Goal: Find contact information: Obtain details needed to contact an individual or organization

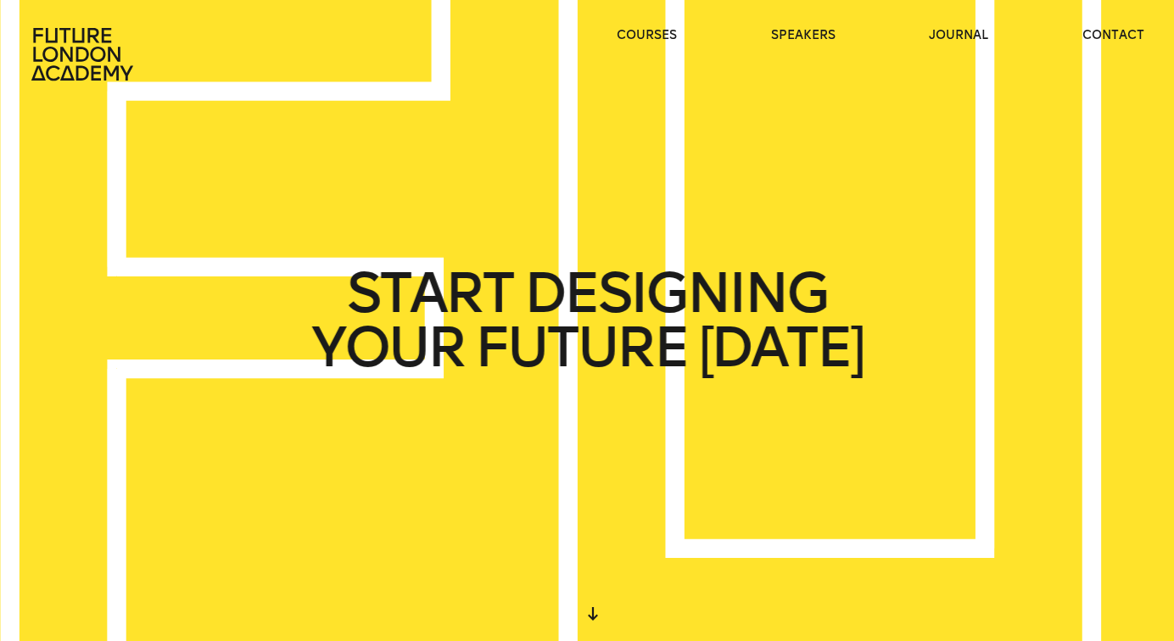
click at [961, 25] on header "courses speakers journal contact" at bounding box center [587, 40] width 1174 height 81
click at [961, 32] on link "journal" at bounding box center [958, 35] width 59 height 17
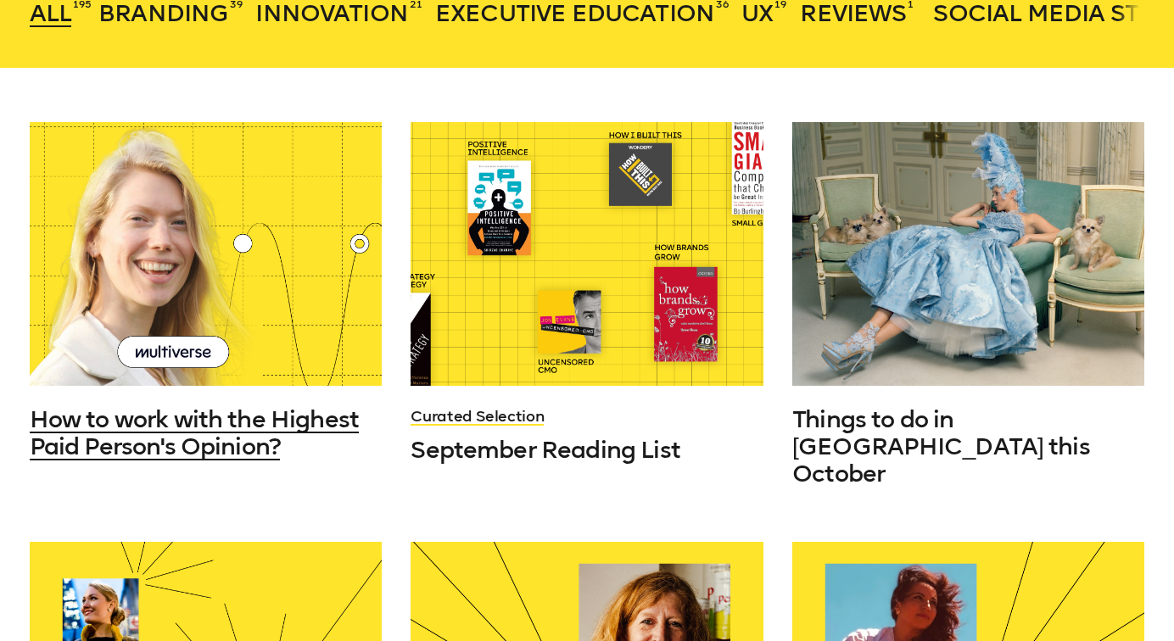
scroll to position [429, 0]
click at [223, 438] on span "How to work with the Highest Paid Person's Opinion?" at bounding box center [194, 433] width 329 height 55
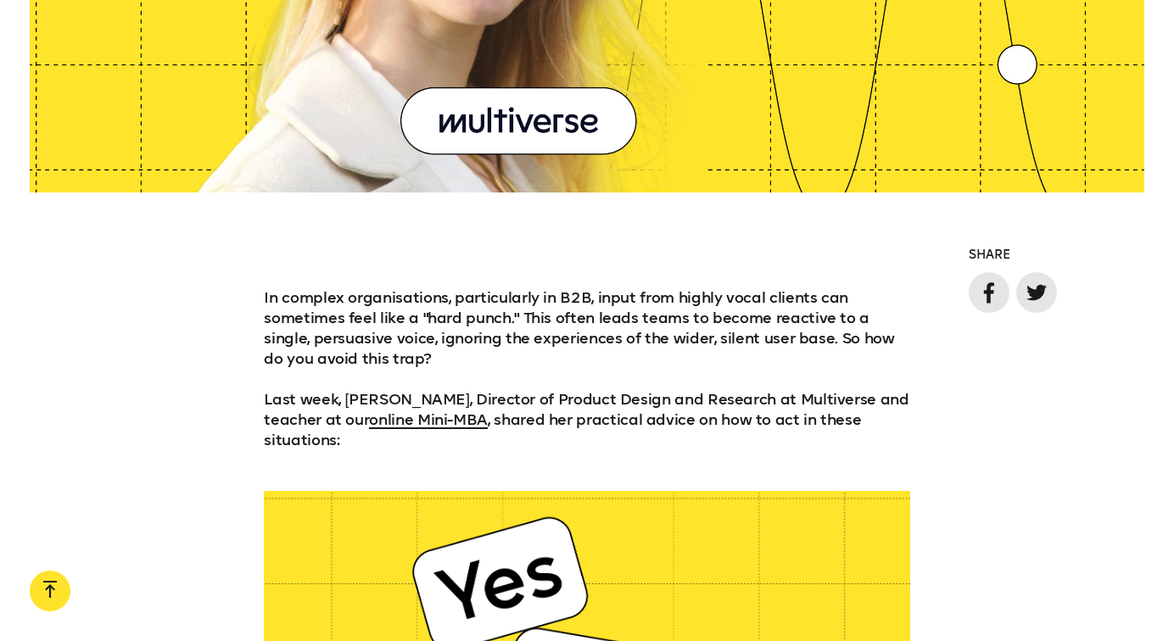
scroll to position [1125, 0]
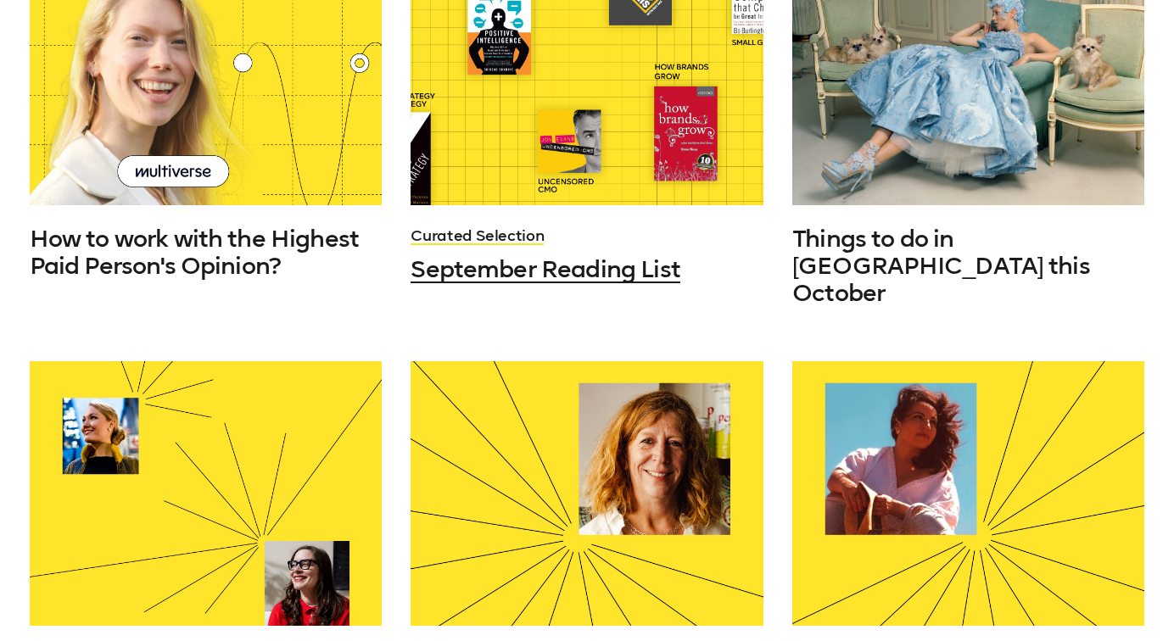
scroll to position [613, 0]
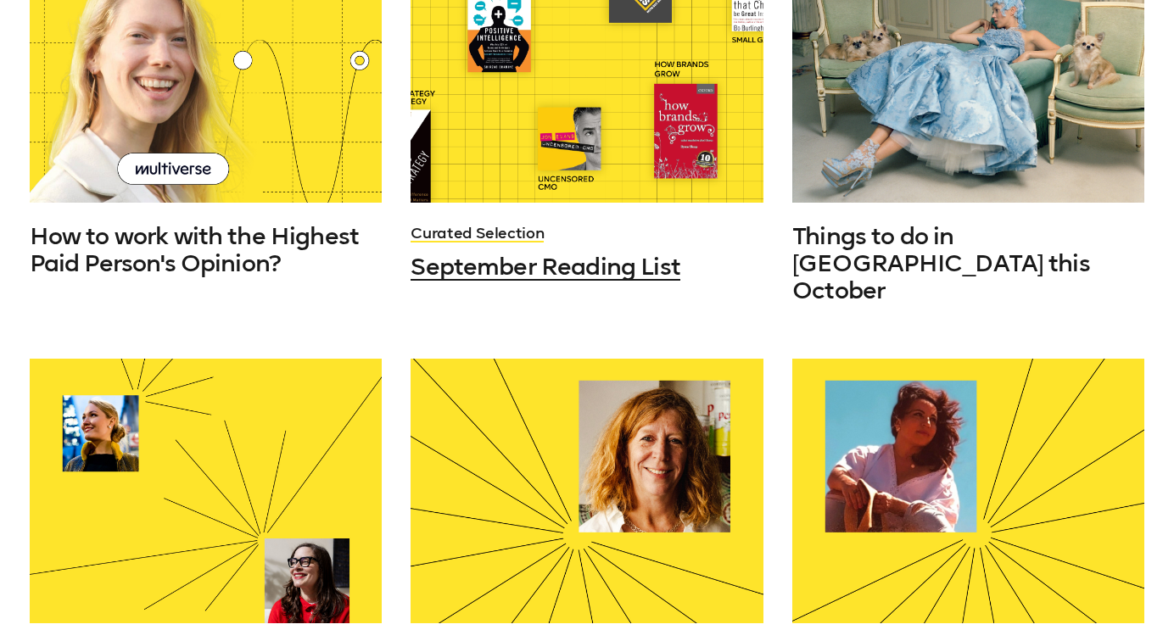
click at [547, 274] on span "September Reading List" at bounding box center [546, 267] width 270 height 28
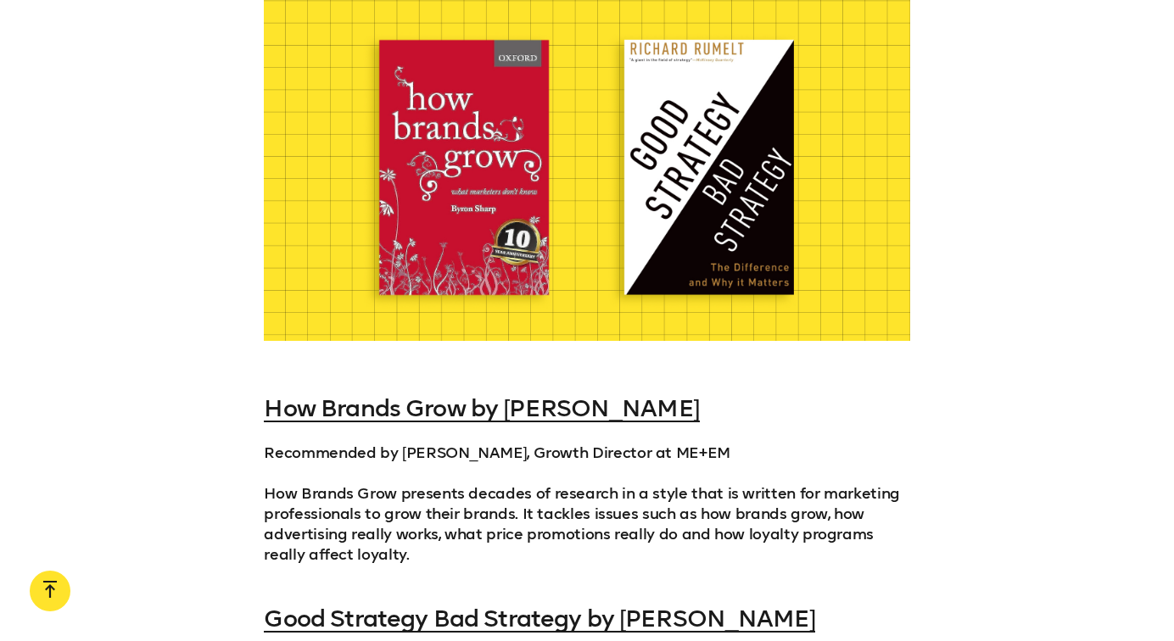
scroll to position [1329, 0]
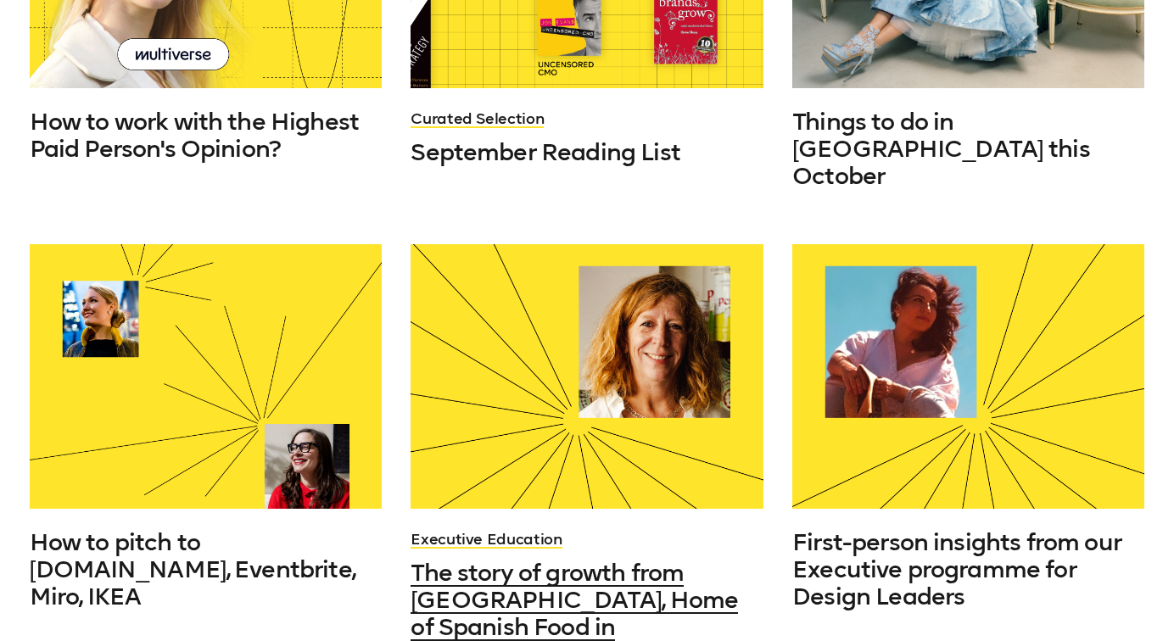
scroll to position [731, 0]
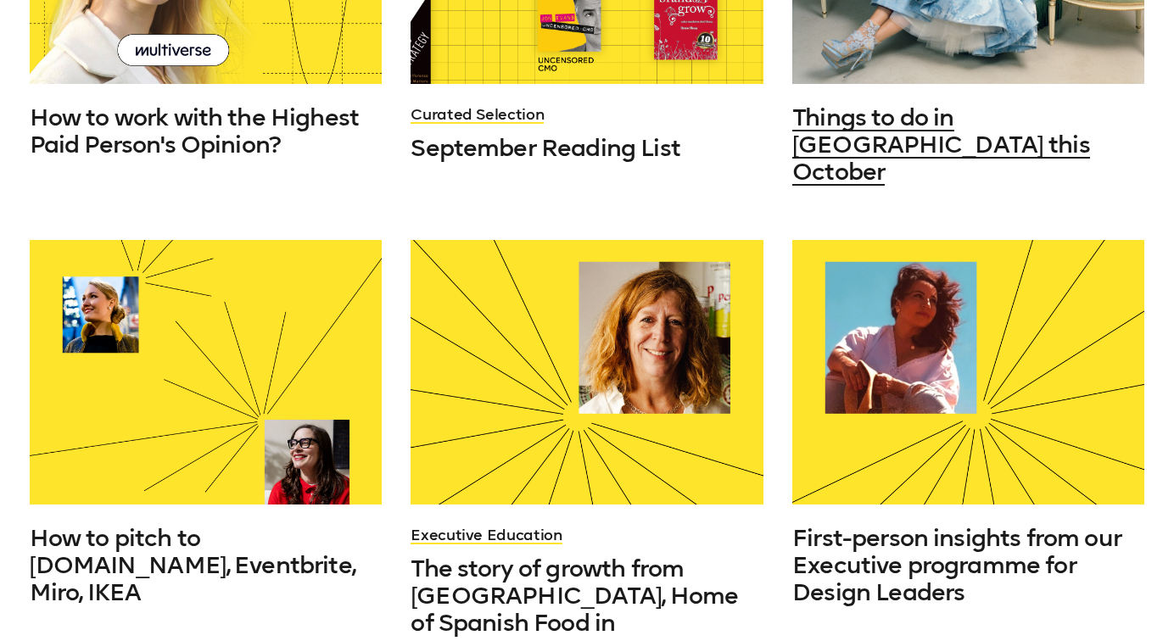
click at [842, 154] on span "Things to do in [GEOGRAPHIC_DATA] this October" at bounding box center [942, 145] width 298 height 82
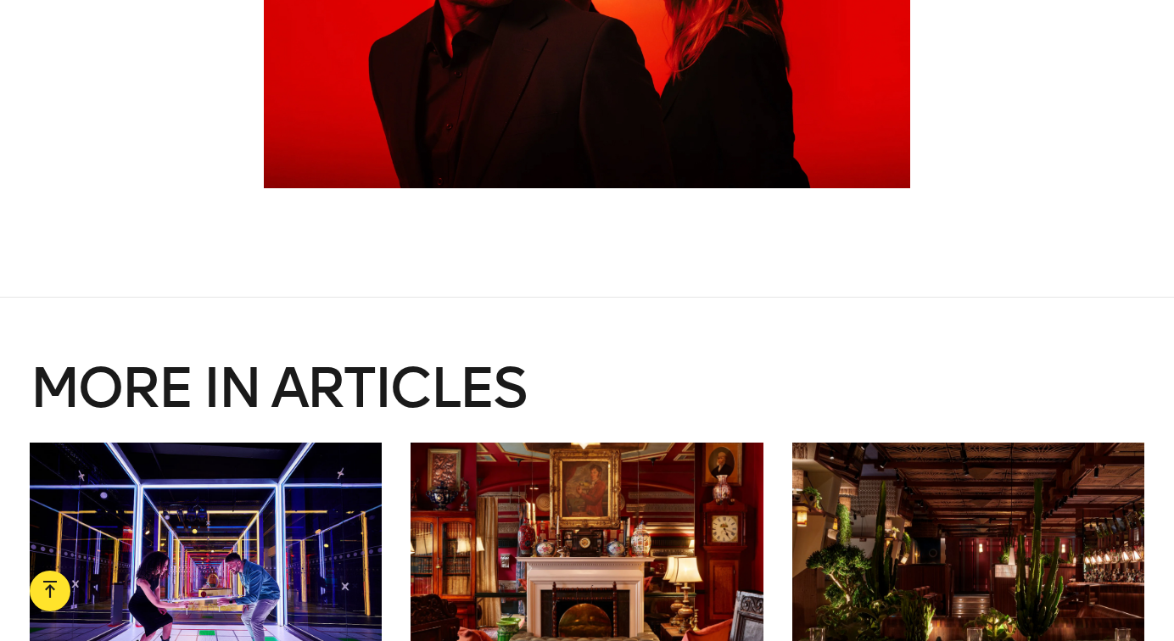
scroll to position [9989, 0]
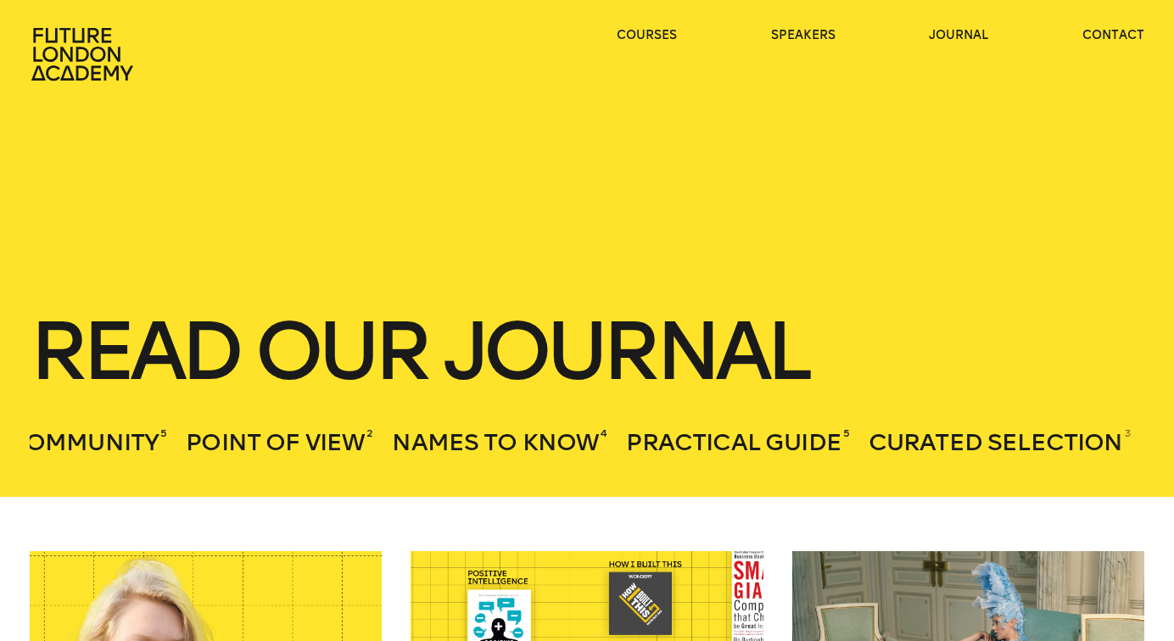
scroll to position [0, 2268]
click at [793, 33] on link "speakers" at bounding box center [803, 35] width 64 height 17
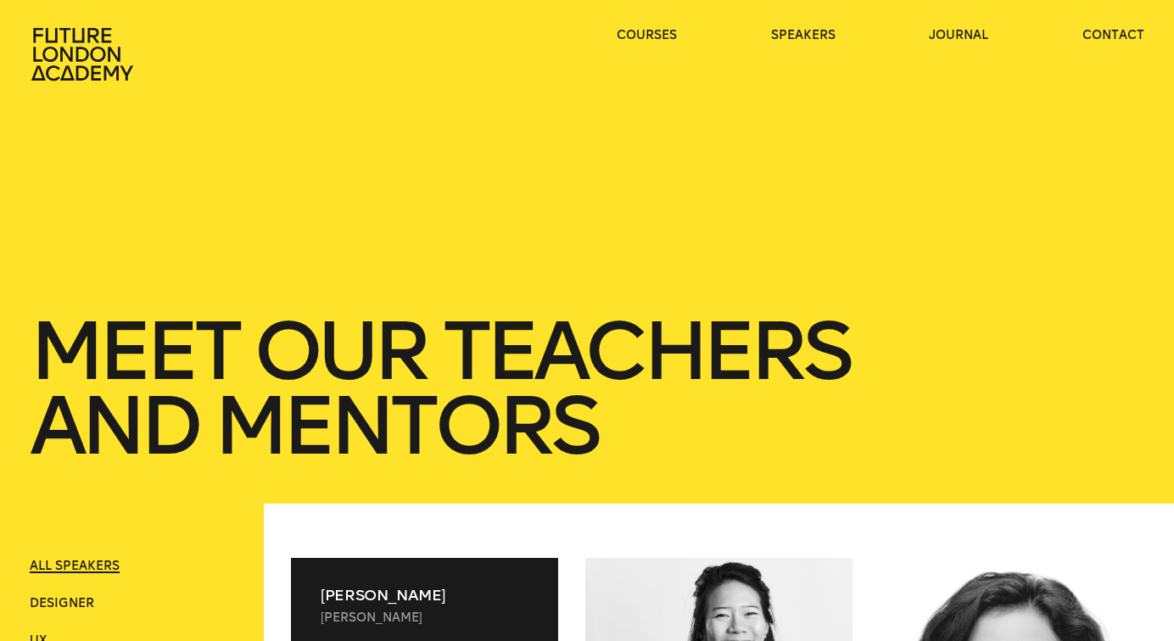
scroll to position [478, 0]
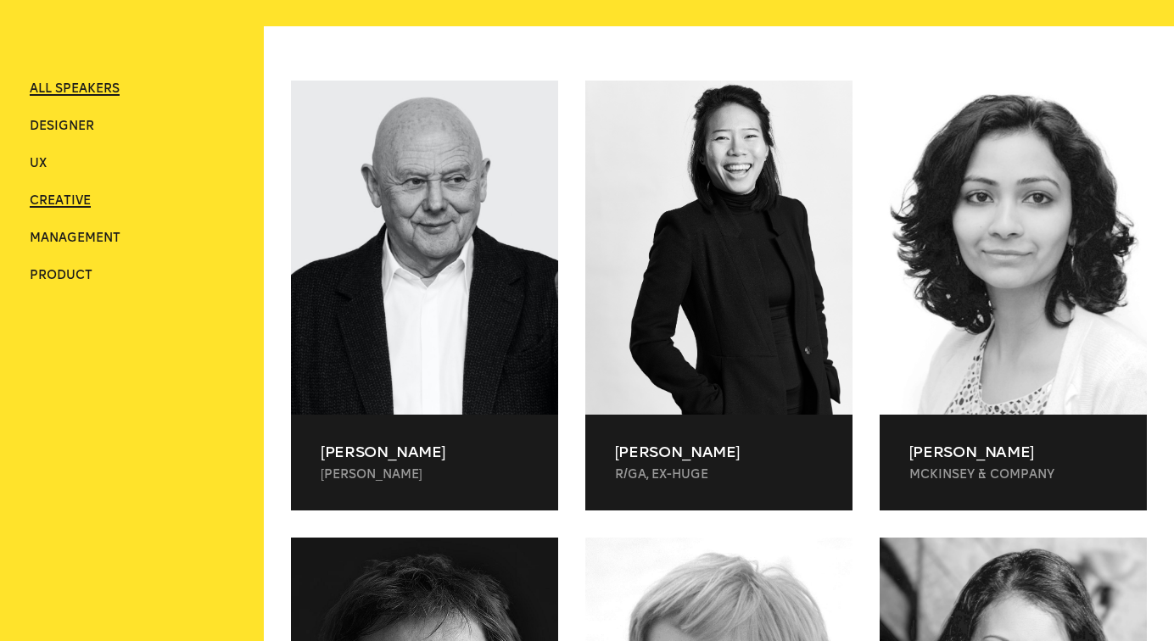
click at [67, 207] on span "Creative" at bounding box center [60, 200] width 61 height 14
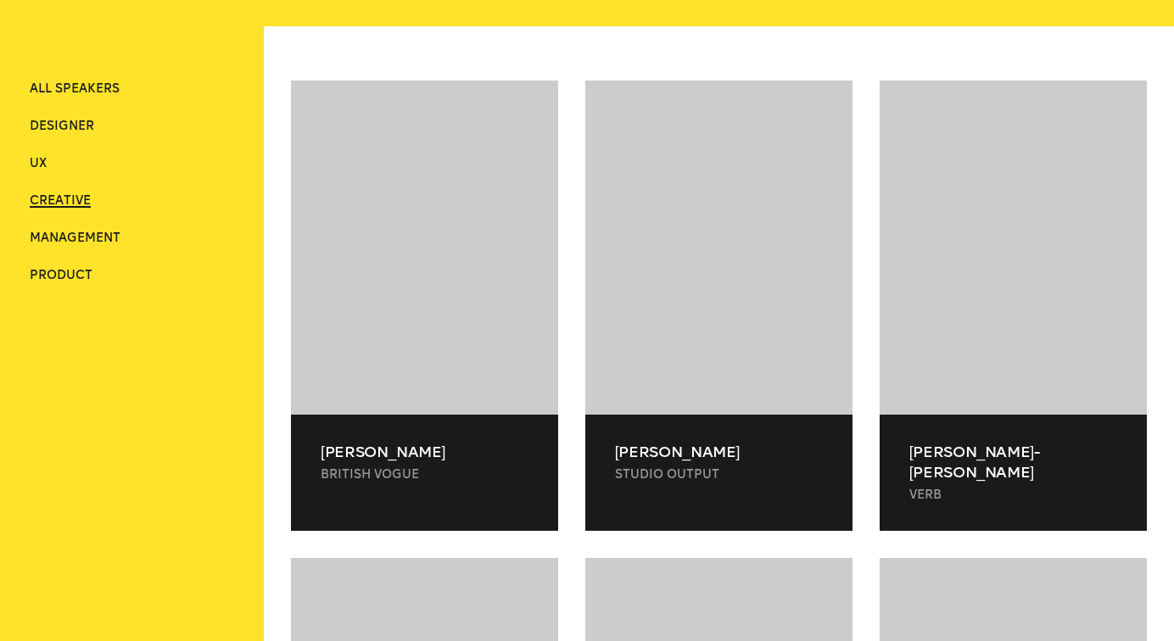
click at [55, 205] on span "Creative" at bounding box center [60, 200] width 61 height 14
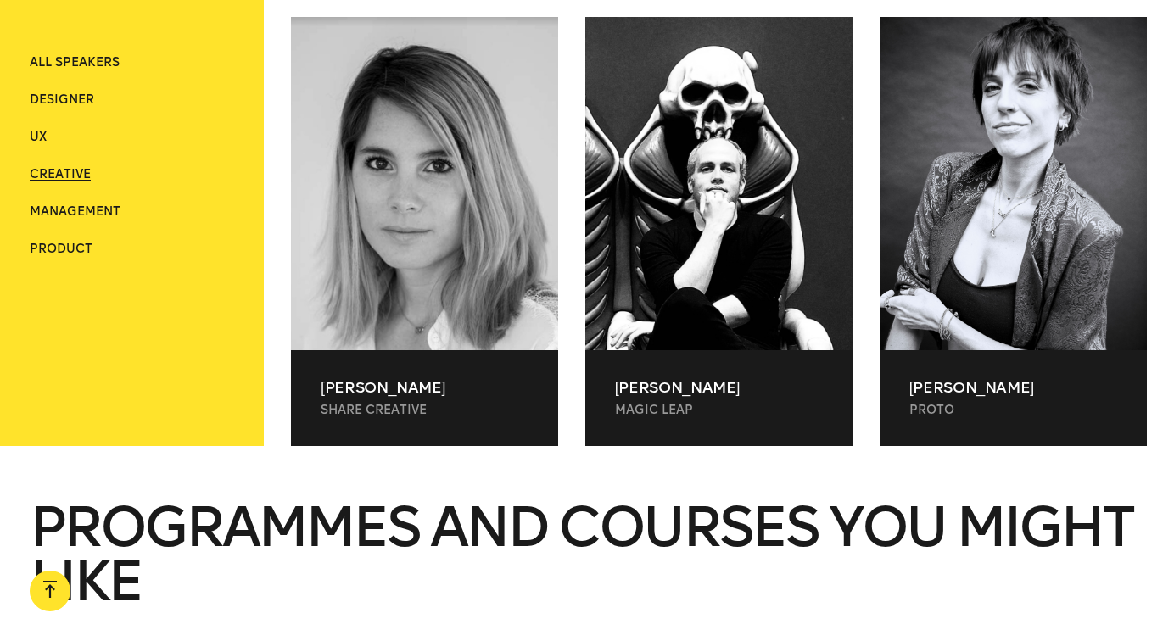
scroll to position [2873, 0]
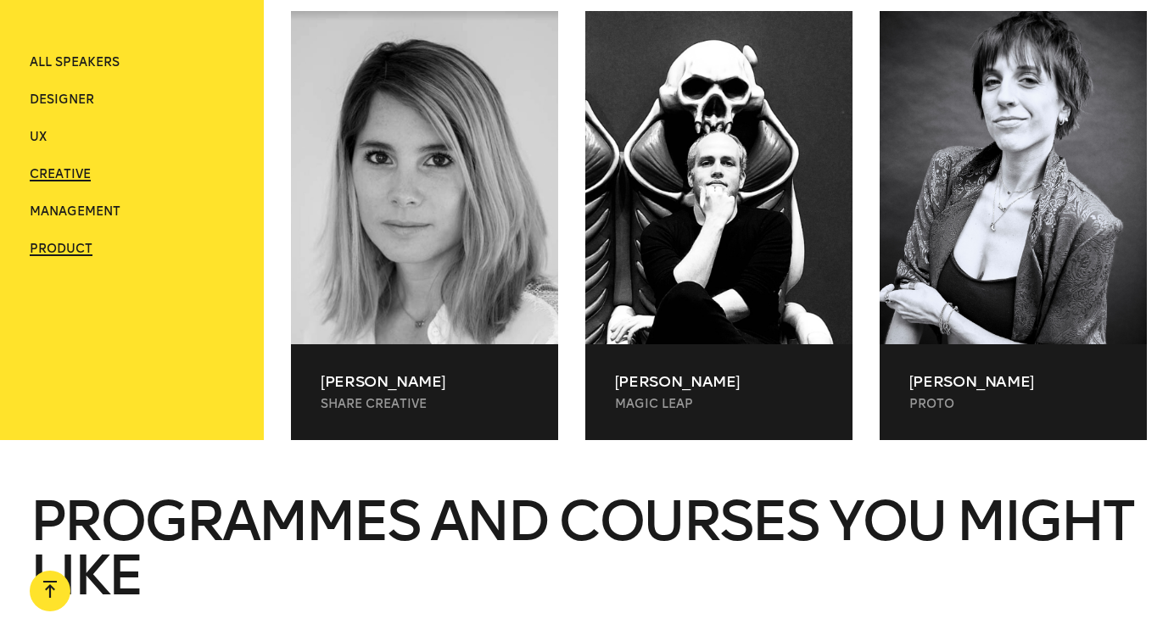
click at [62, 244] on span "Product" at bounding box center [61, 249] width 63 height 14
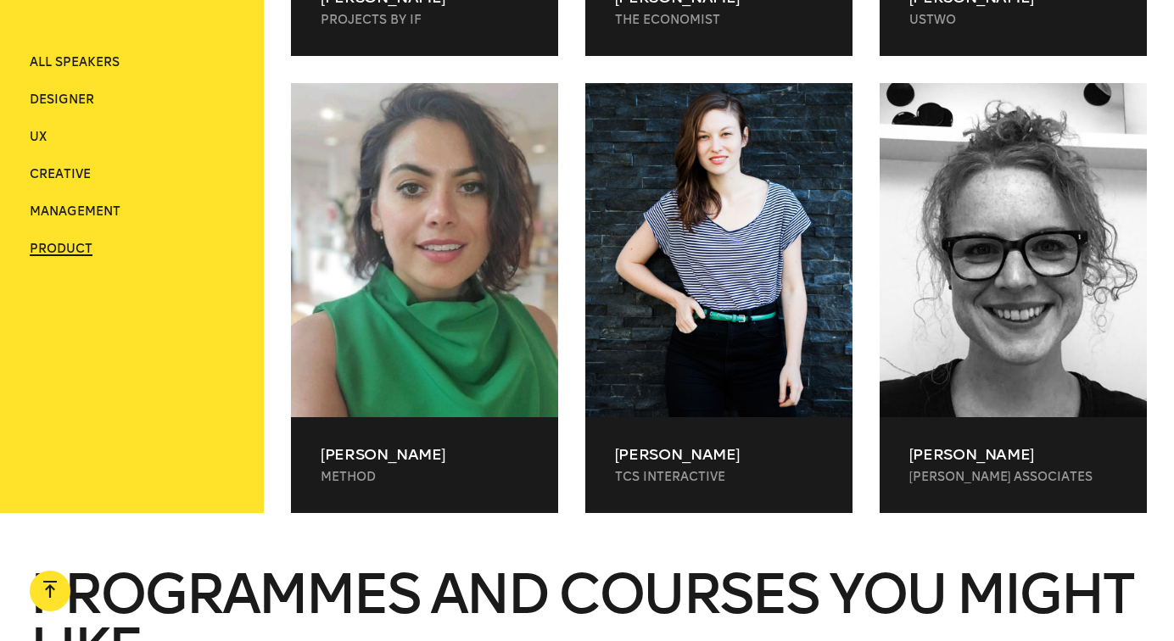
scroll to position [1503, 0]
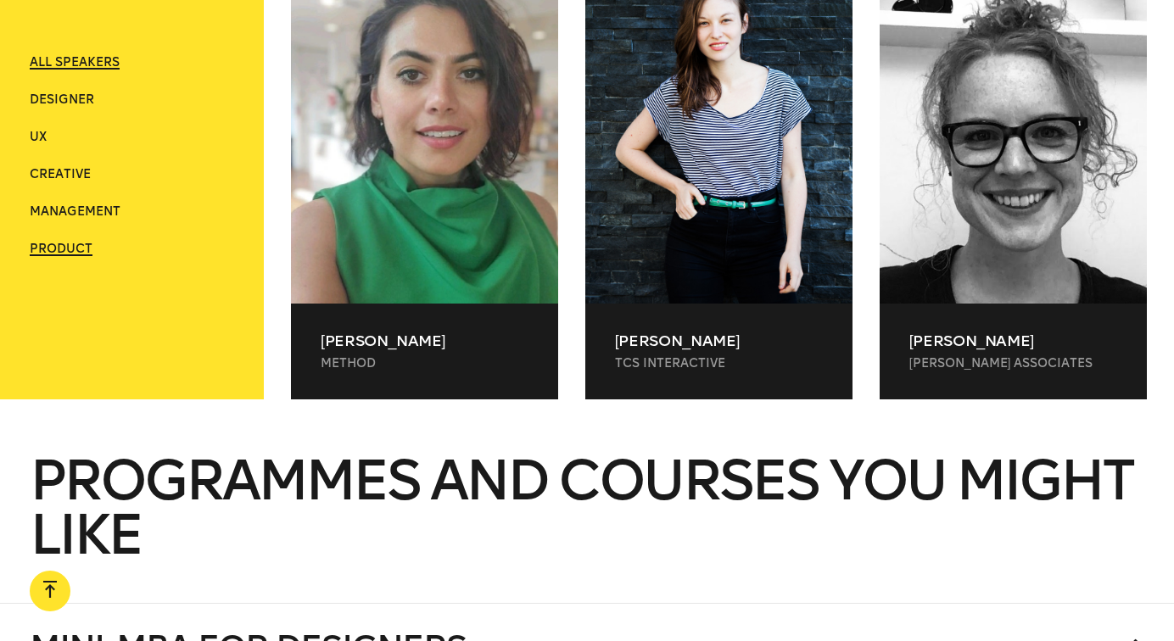
click at [71, 60] on span "ALL SPEAKERS" at bounding box center [75, 62] width 90 height 14
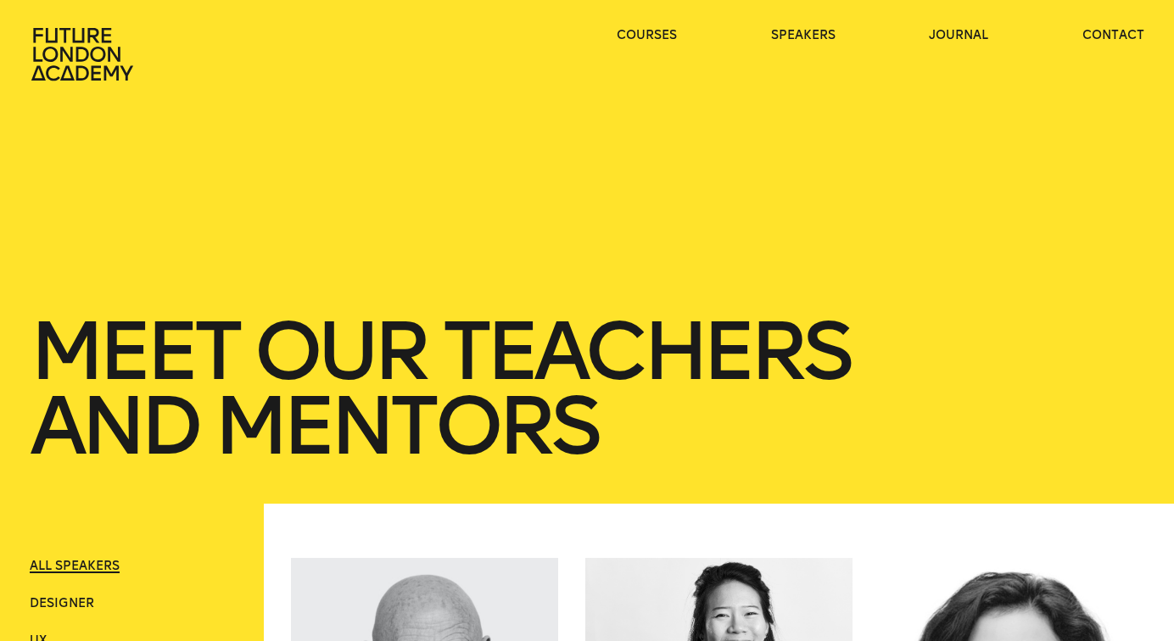
scroll to position [0, 0]
click at [1106, 27] on link "contact" at bounding box center [1114, 35] width 62 height 17
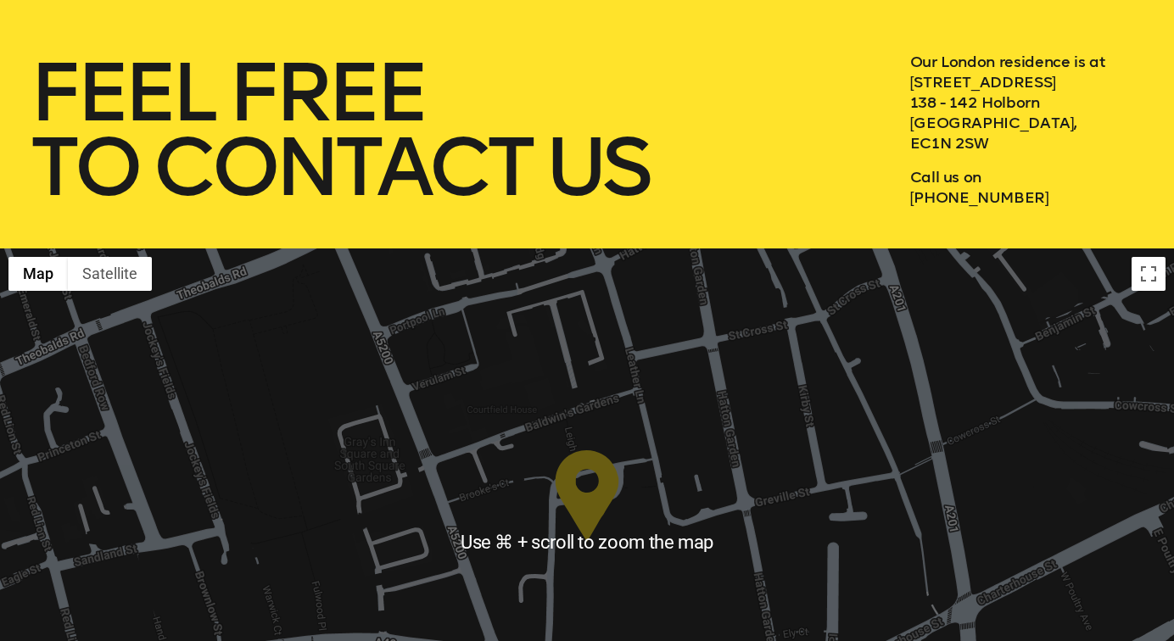
scroll to position [260, 0]
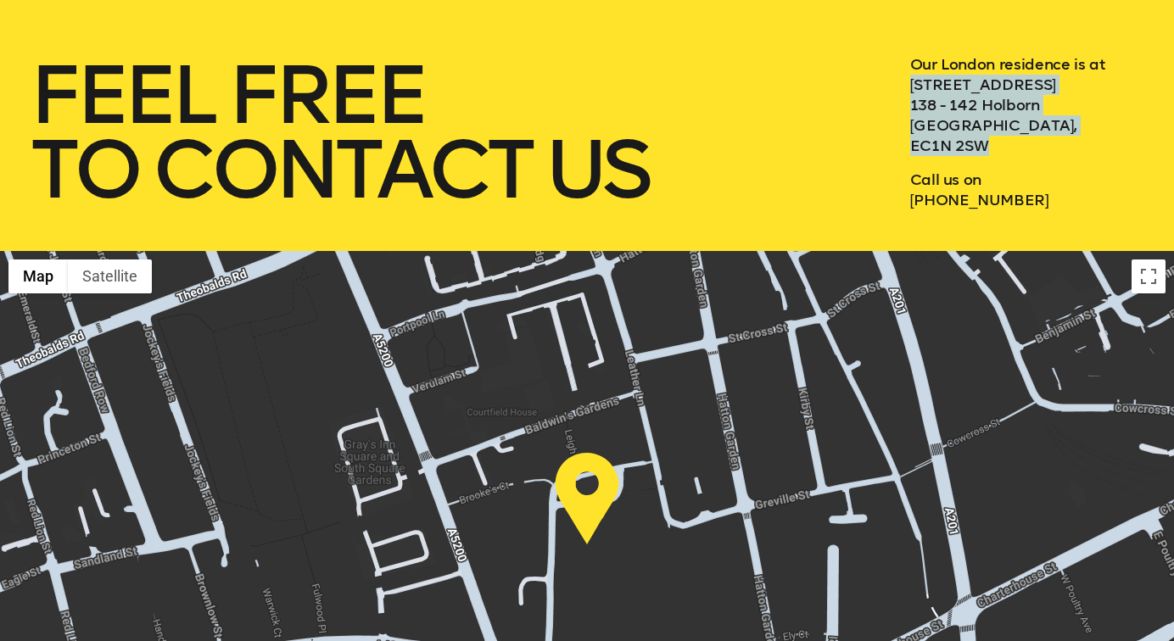
drag, startPoint x: 910, startPoint y: 78, endPoint x: 997, endPoint y: 138, distance: 106.1
click at [997, 138] on p "Our London residence is at [STREET_ADDRESS]" at bounding box center [1027, 105] width 235 height 102
copy p "[STREET_ADDRESS]"
click at [844, 260] on div at bounding box center [587, 544] width 1174 height 587
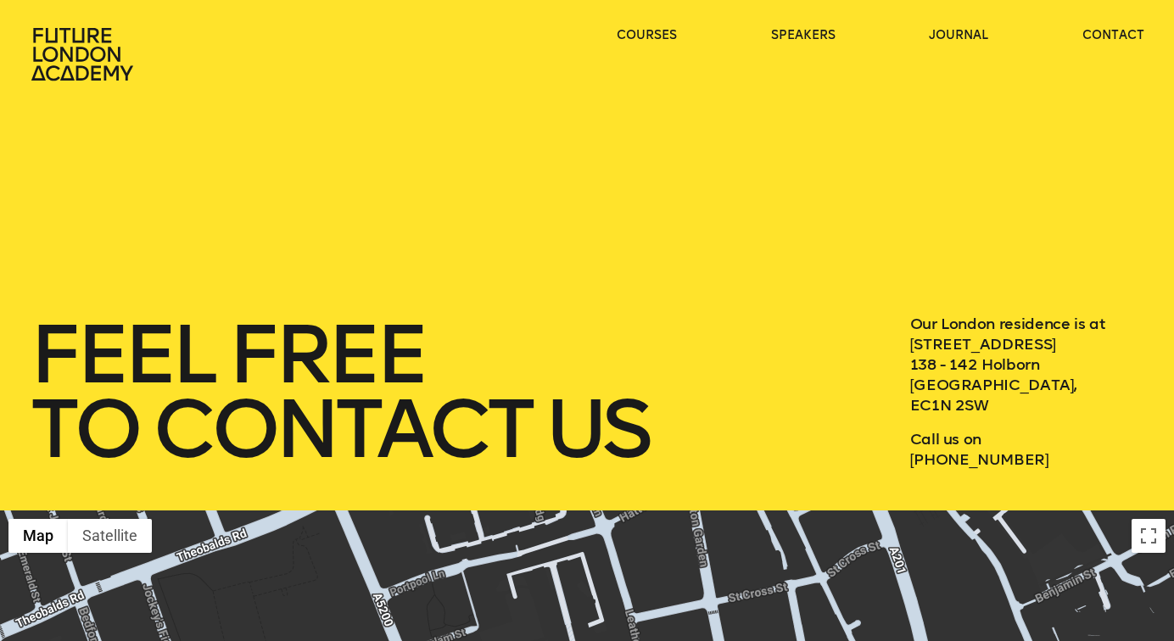
scroll to position [0, 0]
